Goal: Transaction & Acquisition: Purchase product/service

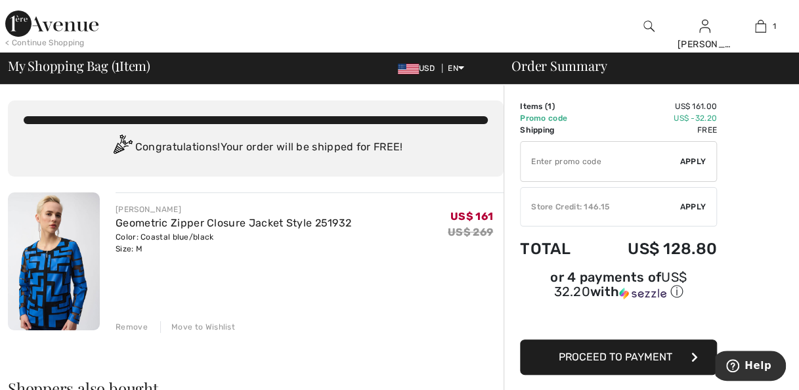
click at [344, 249] on div "Color: Coastal blue/black Size: M" at bounding box center [234, 243] width 236 height 24
click at [76, 30] on img at bounding box center [51, 24] width 93 height 26
click at [45, 41] on div "< Continue Shopping" at bounding box center [44, 43] width 79 height 12
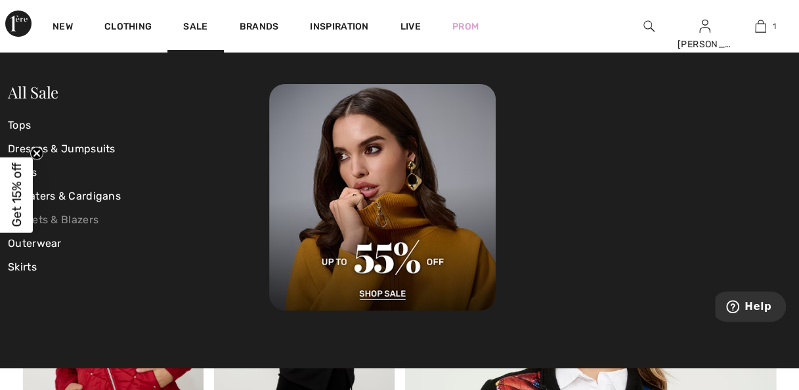
click at [83, 219] on link "Jackets & Blazers" at bounding box center [138, 220] width 261 height 24
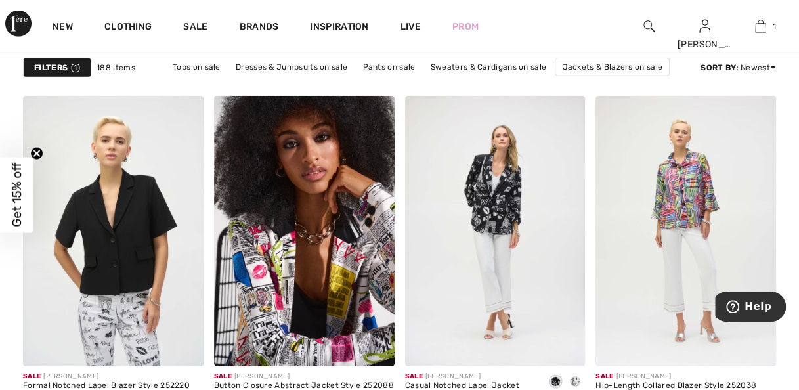
scroll to position [1780, 0]
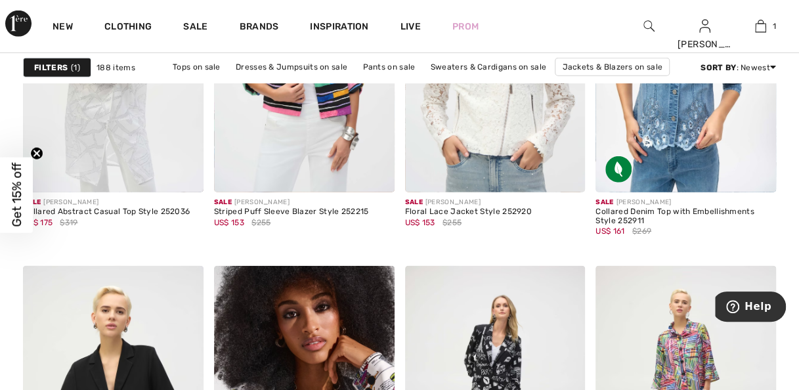
click at [65, 66] on strong "Filters" at bounding box center [50, 68] width 33 height 12
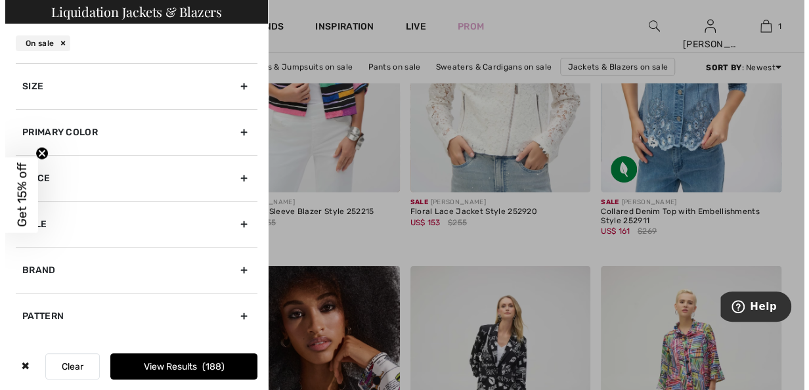
scroll to position [1796, 0]
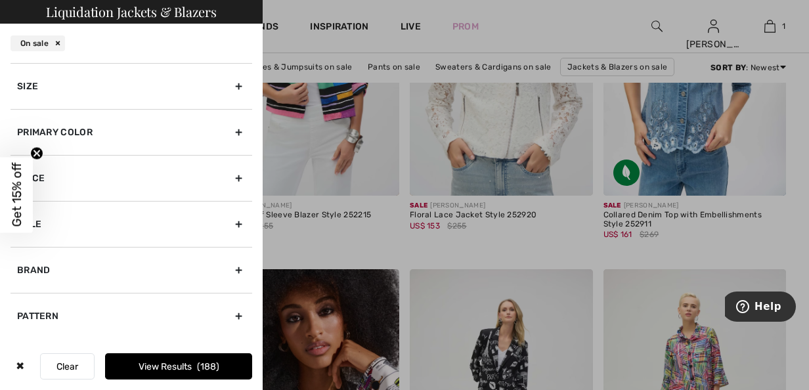
click at [60, 370] on button "Clear" at bounding box center [67, 366] width 55 height 26
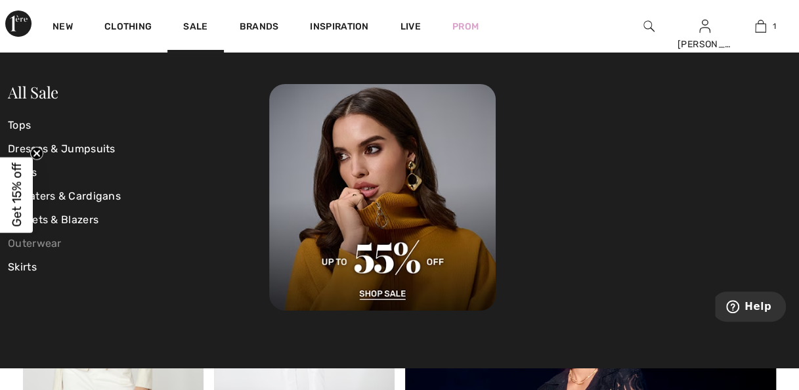
click at [55, 238] on link "Outerwear" at bounding box center [138, 244] width 261 height 24
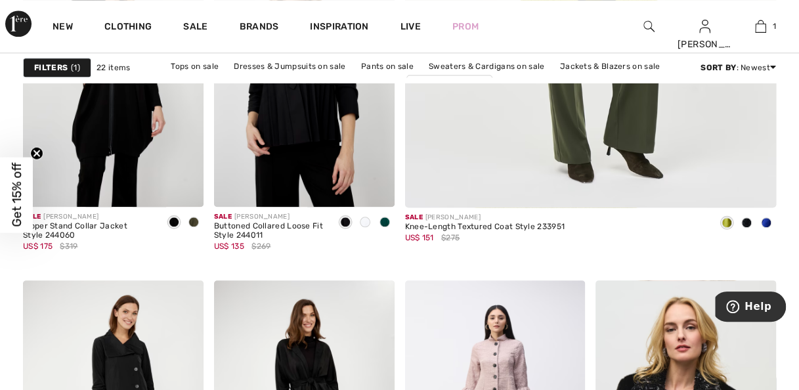
scroll to position [617, 0]
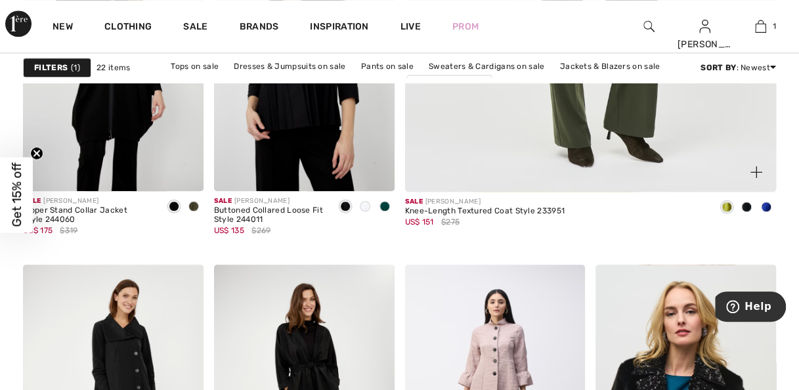
click at [766, 205] on span at bounding box center [766, 207] width 11 height 11
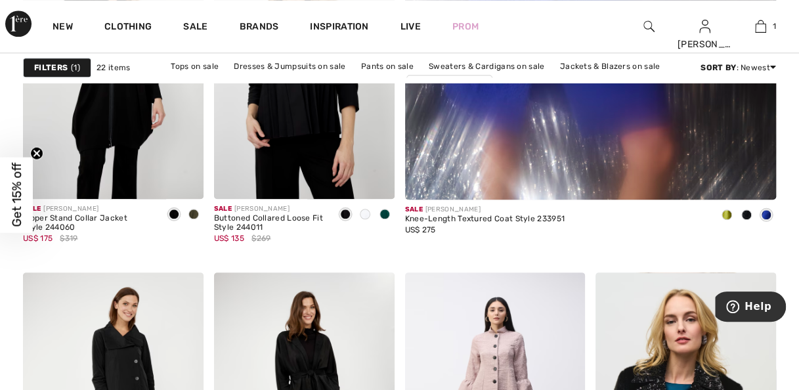
scroll to position [613, 0]
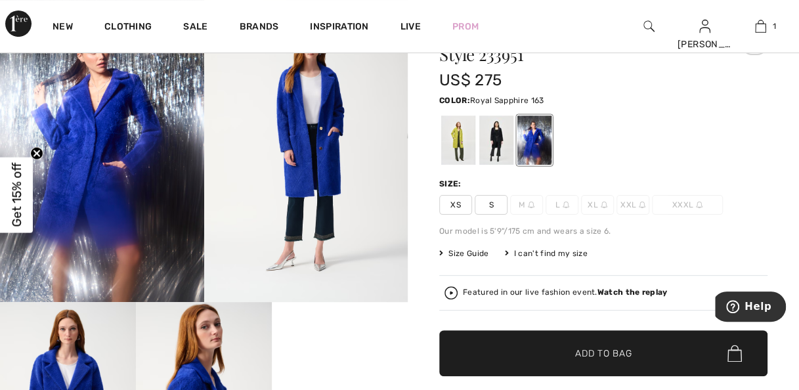
scroll to position [90, 0]
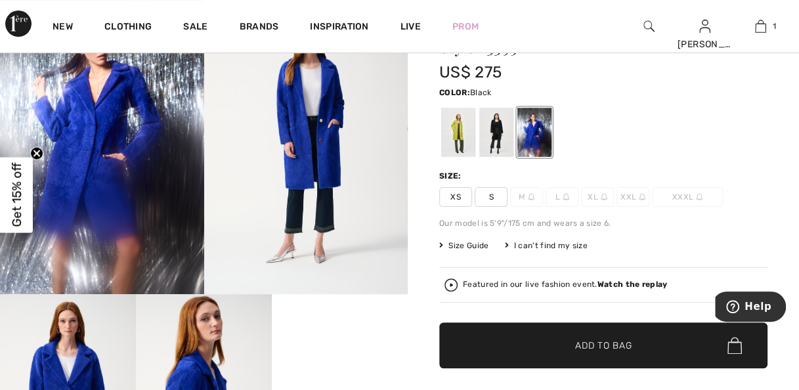
click at [495, 133] on div at bounding box center [496, 132] width 34 height 49
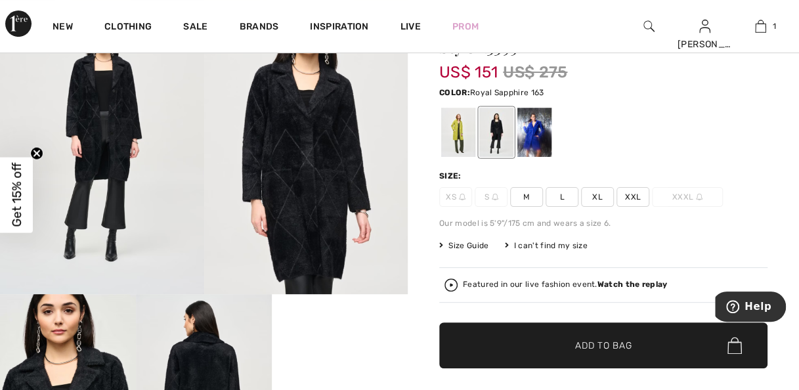
click at [548, 129] on div at bounding box center [534, 132] width 34 height 49
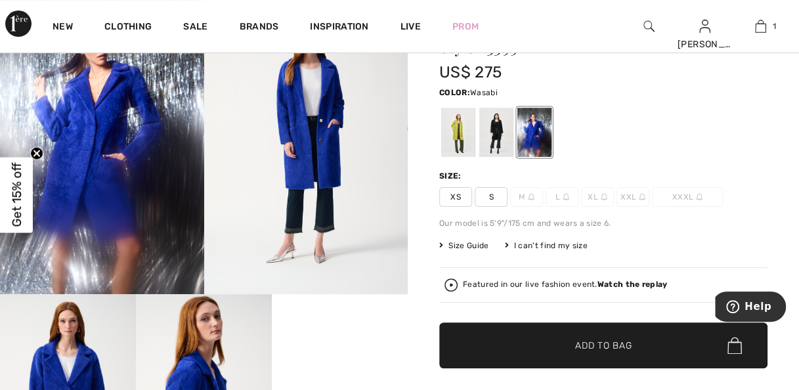
click at [463, 136] on div at bounding box center [458, 132] width 34 height 49
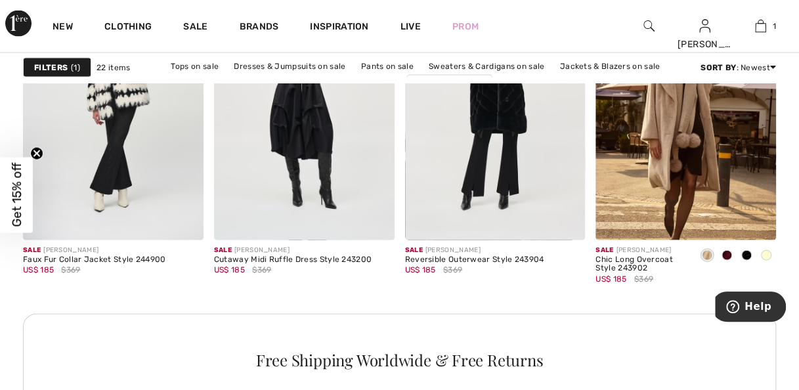
scroll to position [1269, 0]
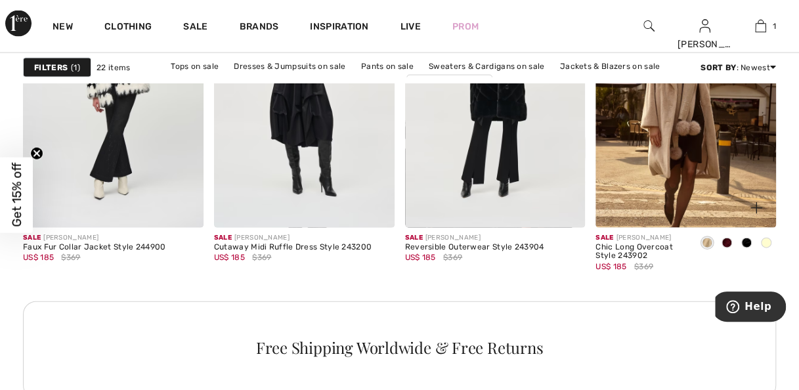
click at [766, 243] on span at bounding box center [766, 243] width 11 height 11
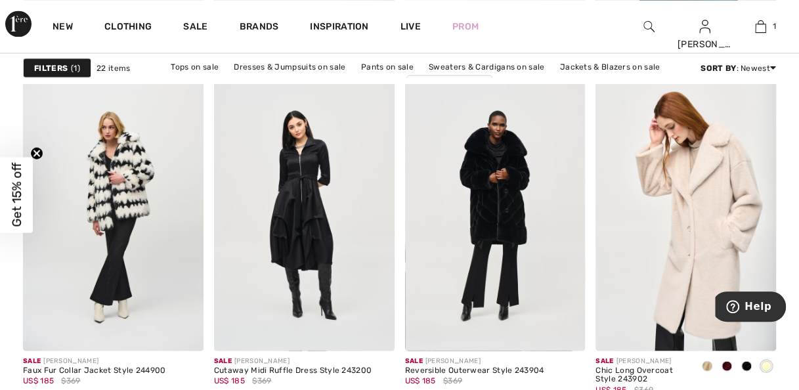
scroll to position [1143, 0]
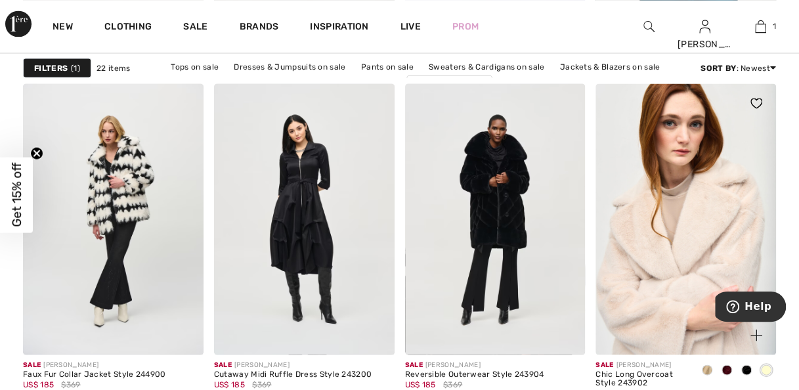
click at [714, 229] on img at bounding box center [686, 218] width 181 height 271
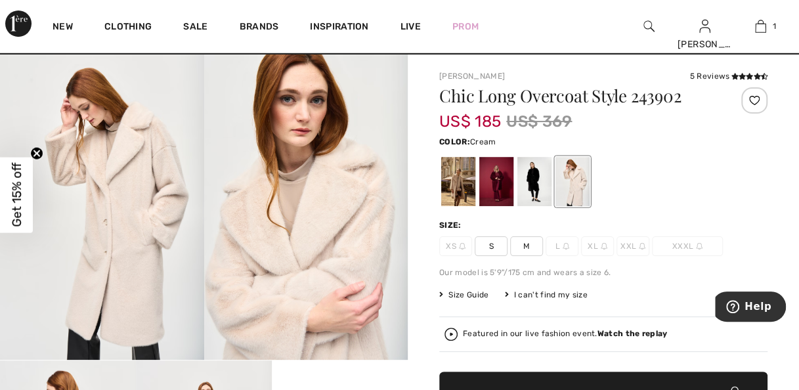
scroll to position [35, 0]
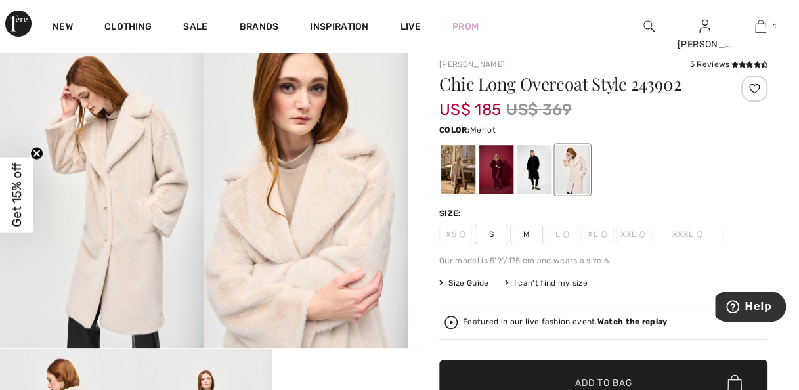
click at [506, 174] on div at bounding box center [496, 169] width 34 height 49
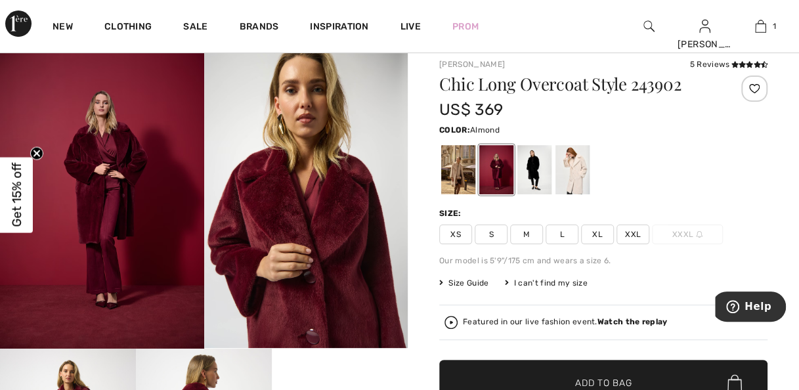
click at [458, 185] on div at bounding box center [458, 169] width 34 height 49
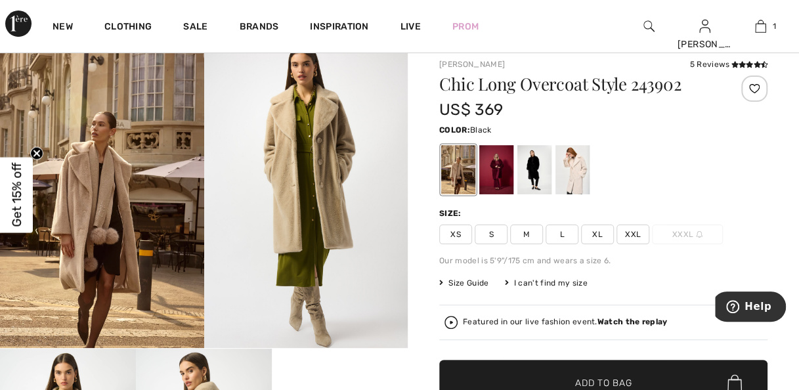
click at [532, 180] on div at bounding box center [534, 169] width 34 height 49
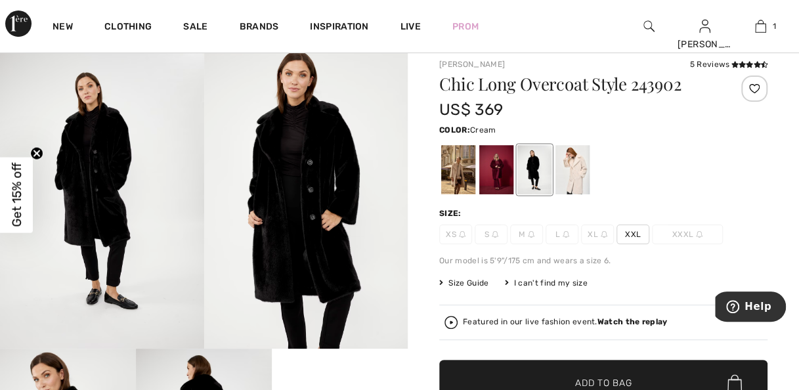
click at [570, 177] on div at bounding box center [573, 169] width 34 height 49
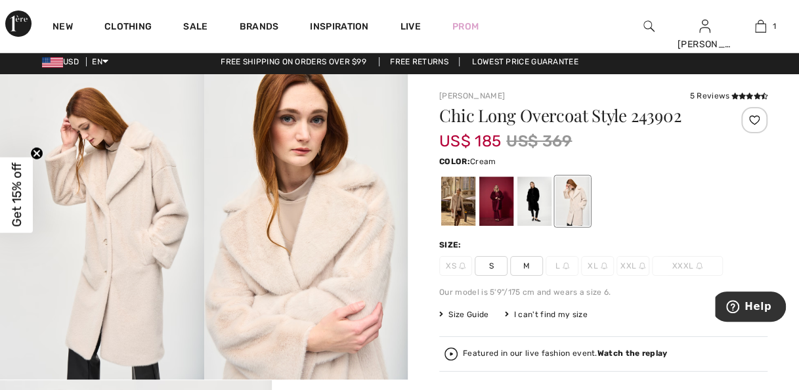
scroll to position [0, 0]
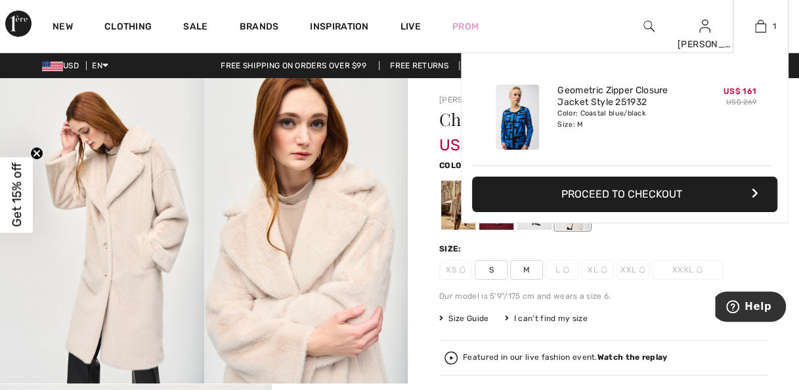
click at [527, 263] on div "Added to Bag Joseph Ribkoff Geometric Zipper Closure Jacket Style 251932 US$ 16…" at bounding box center [625, 169] width 328 height 233
click at [527, 274] on div "Added to Bag Joseph Ribkoff Geometric Zipper Closure Jacket Style 251932 US$ 16…" at bounding box center [625, 169] width 328 height 233
click at [733, 229] on div "Added to Bag Joseph Ribkoff Geometric Zipper Closure Jacket Style 251932 US$ 16…" at bounding box center [625, 169] width 328 height 233
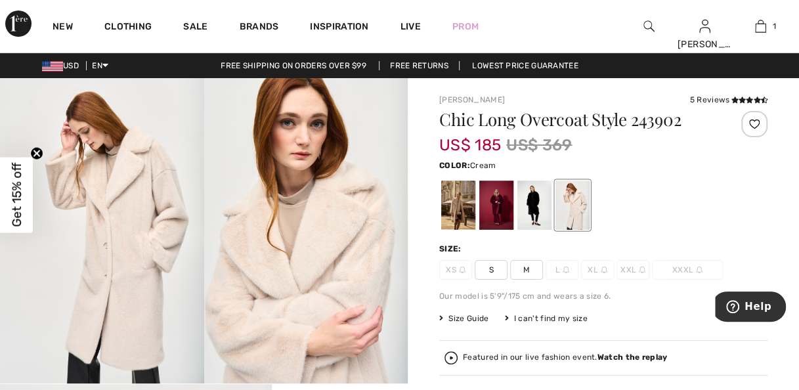
click at [548, 16] on div "New Clothing Sale Brands Inspiration Live Prom Janice Hi, Janice! 75 Reward poi…" at bounding box center [399, 26] width 799 height 53
click at [574, 207] on div at bounding box center [573, 205] width 34 height 49
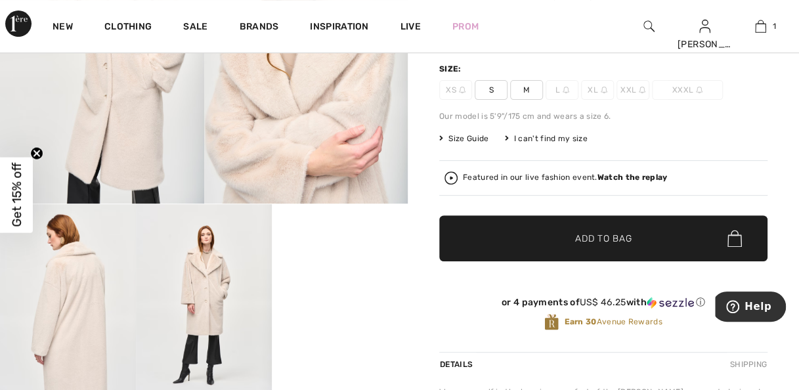
scroll to position [192, 0]
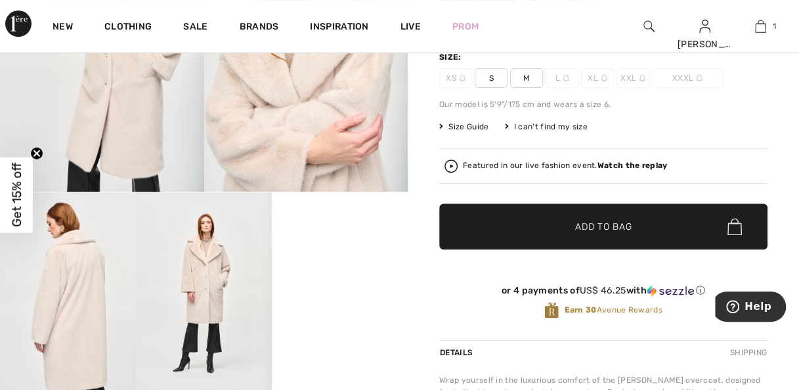
click at [528, 79] on span "M" at bounding box center [526, 78] width 33 height 20
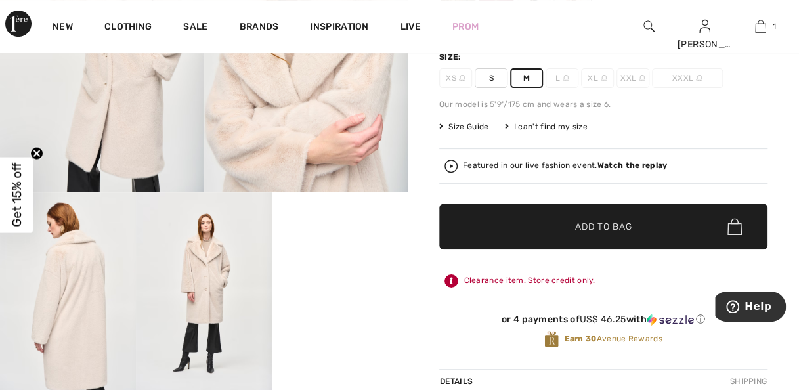
click at [617, 228] on span "Add to Bag" at bounding box center [603, 227] width 56 height 14
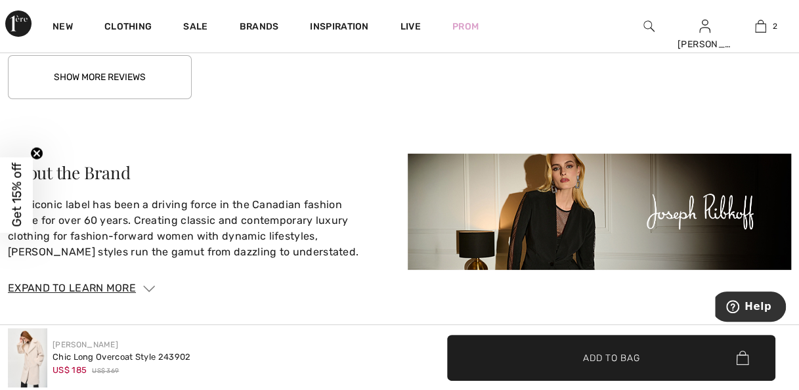
scroll to position [2372, 0]
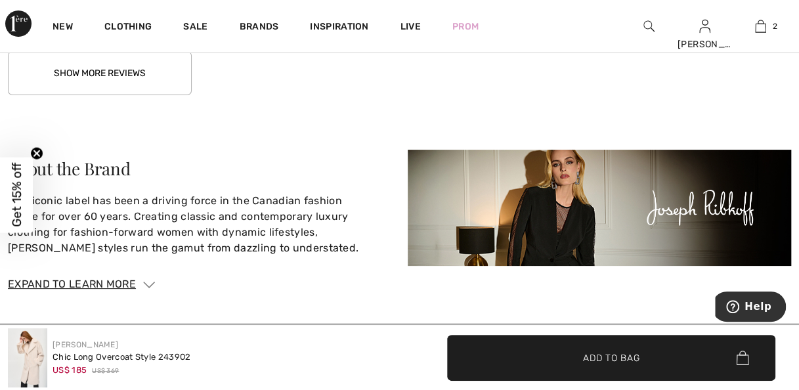
click at [139, 77] on button "Show More Reviews" at bounding box center [100, 73] width 184 height 44
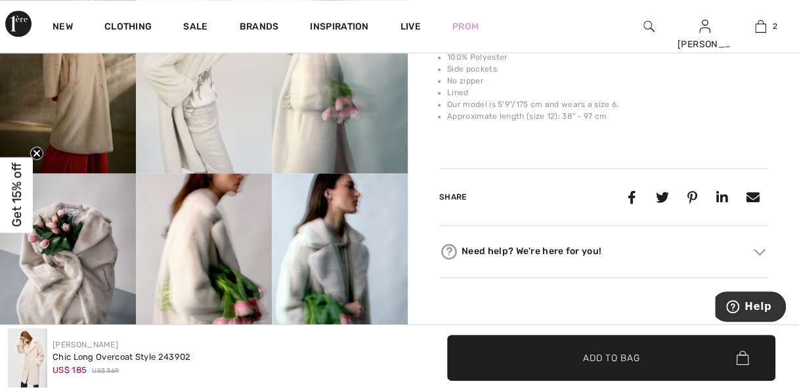
scroll to position [614, 0]
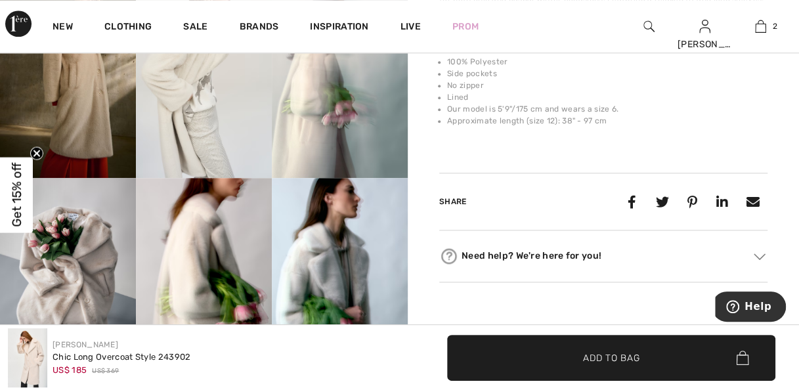
click at [349, 124] on img at bounding box center [340, 76] width 136 height 204
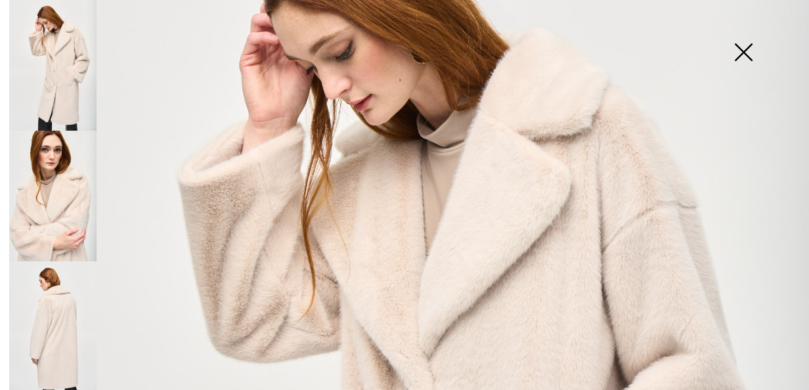
scroll to position [186, 0]
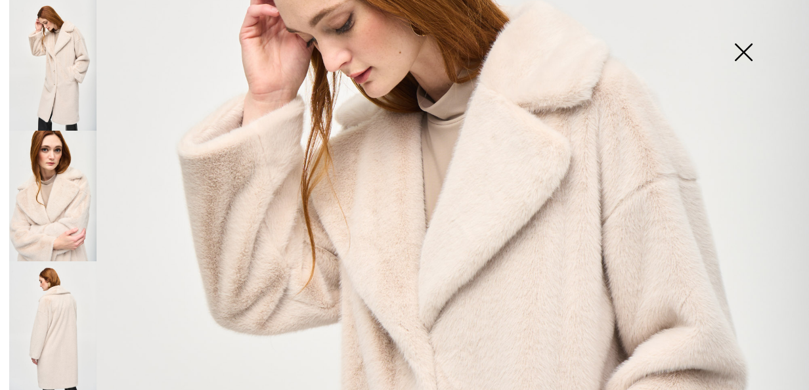
click at [64, 197] on img at bounding box center [52, 196] width 87 height 131
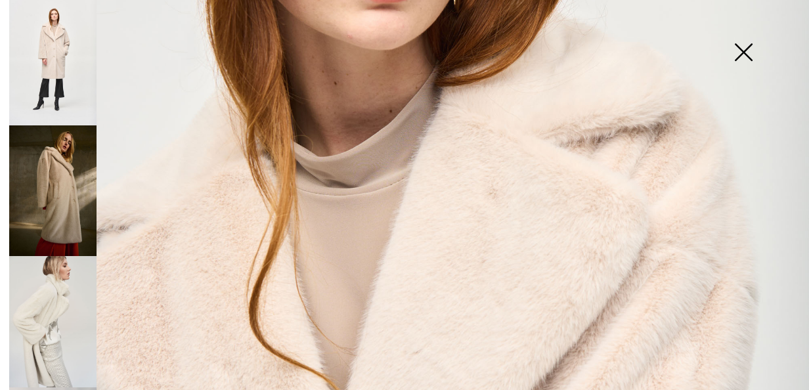
scroll to position [320, 0]
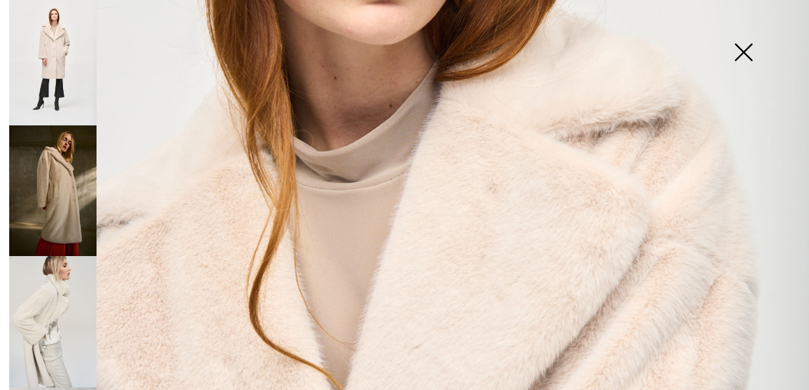
click at [80, 282] on img at bounding box center [52, 321] width 87 height 131
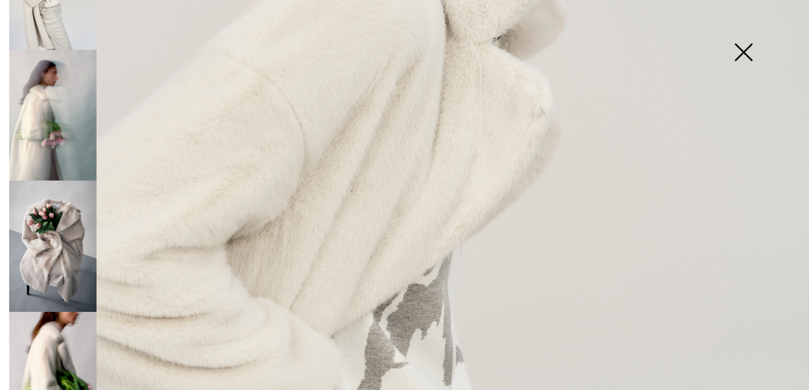
scroll to position [737, 0]
click at [75, 223] on img at bounding box center [52, 244] width 87 height 131
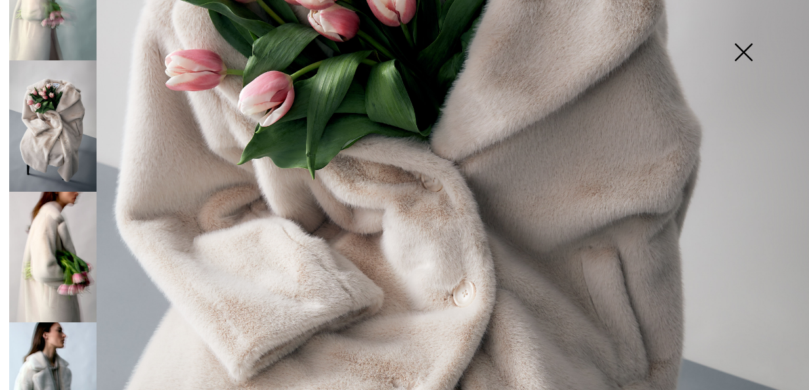
scroll to position [873, 0]
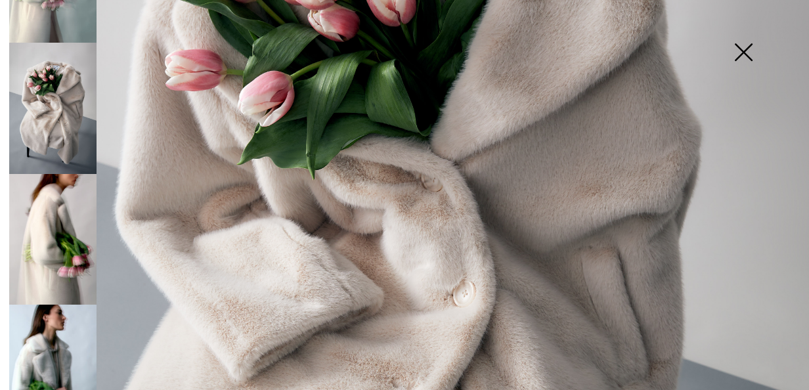
click at [67, 323] on img at bounding box center [52, 370] width 87 height 131
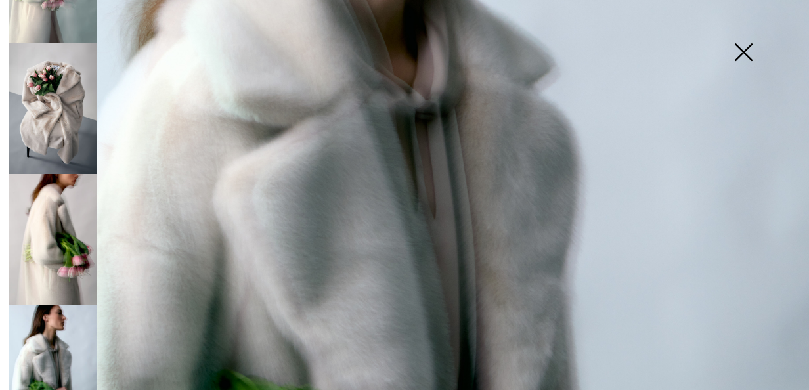
click at [739, 46] on img at bounding box center [743, 54] width 66 height 68
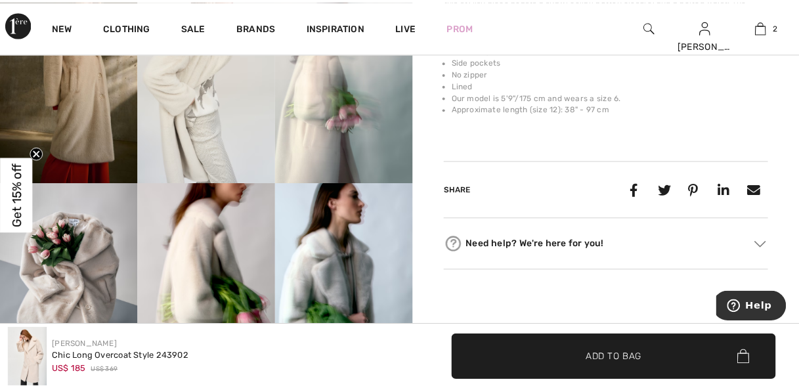
scroll to position [614, 0]
